Goal: Task Accomplishment & Management: Use online tool/utility

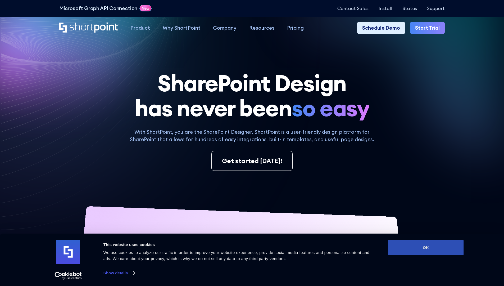
click at [426, 248] on button "OK" at bounding box center [426, 247] width 76 height 15
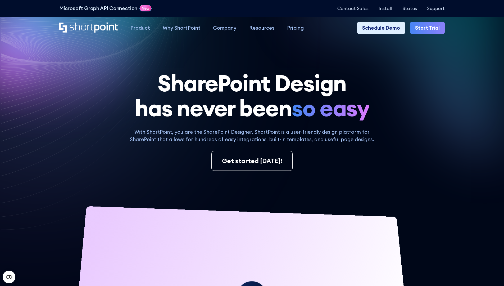
click at [429, 28] on link "Start Trial" at bounding box center [427, 28] width 35 height 13
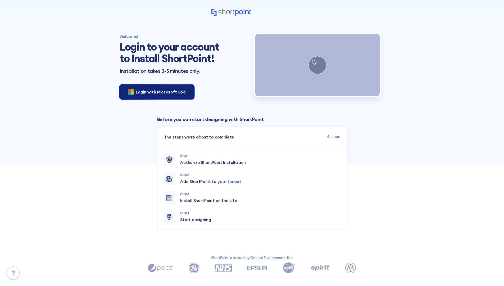
click at [155, 92] on span "Login with Microsoft 365" at bounding box center [161, 92] width 50 height 6
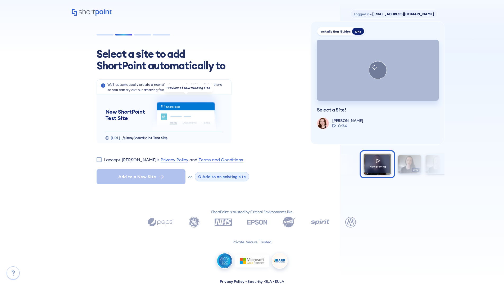
click at [220, 177] on span "Add to an existing site" at bounding box center [224, 176] width 43 height 5
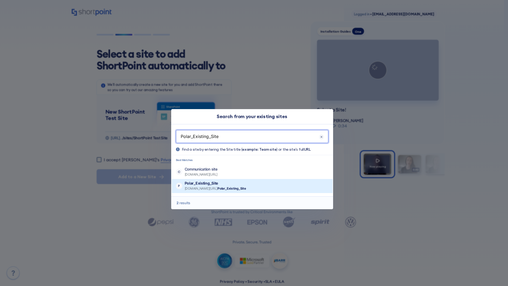
click at [231, 183] on p "Polar_Existing_Site" at bounding box center [215, 183] width 61 height 5
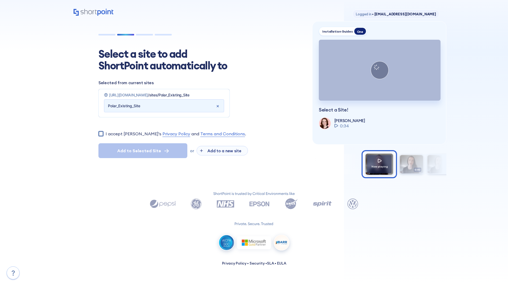
click at [101, 136] on input "I accept [PERSON_NAME]'s Privacy Policy and Terms and Conditions ." at bounding box center [100, 133] width 5 height 5
checkbox input "true"
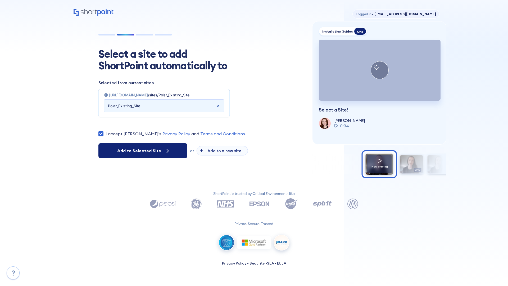
click at [143, 154] on span "Add to Selected Site" at bounding box center [139, 150] width 44 height 6
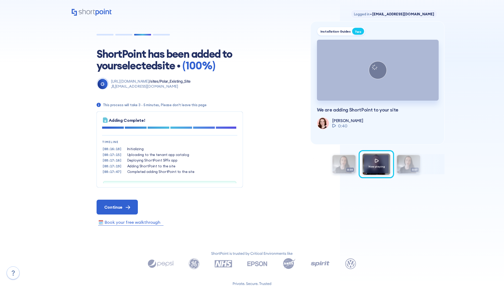
scroll to position [16, 0]
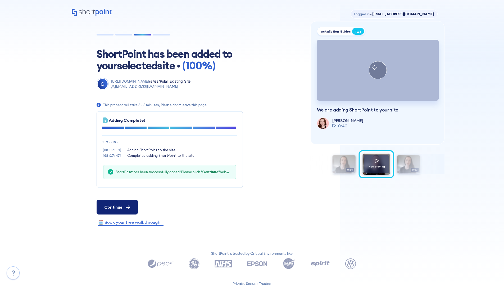
click at [117, 207] on span "Continue" at bounding box center [113, 207] width 18 height 6
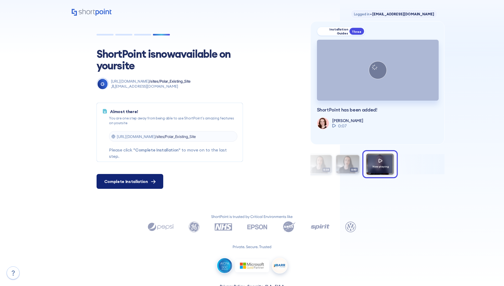
click at [129, 181] on span "Complete Installation" at bounding box center [126, 181] width 44 height 6
